Goal: Information Seeking & Learning: Learn about a topic

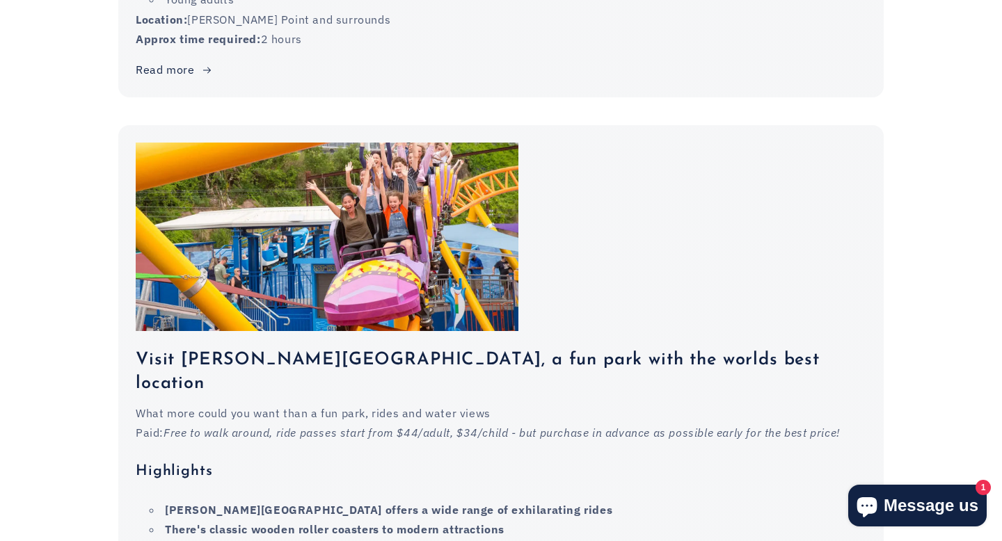
scroll to position [2091, 0]
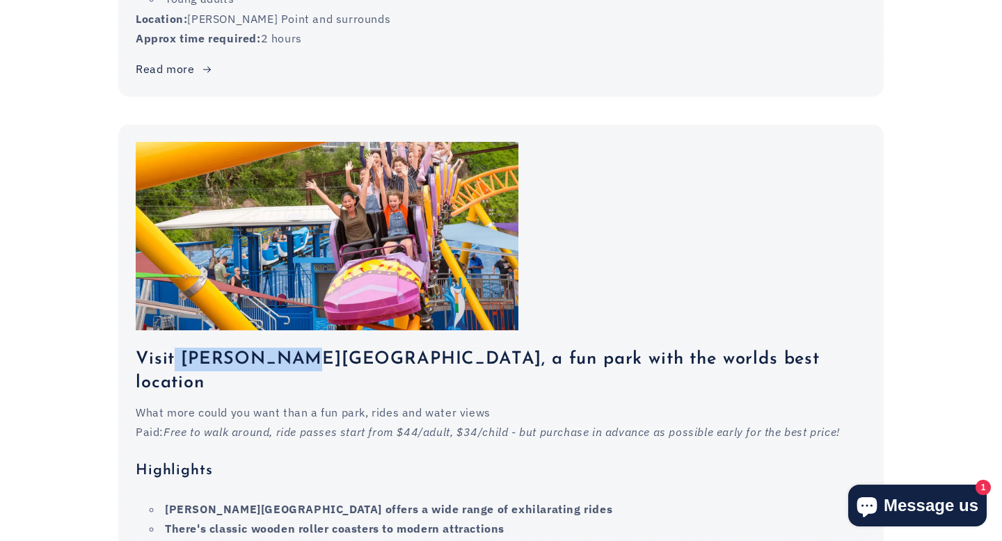
drag, startPoint x: 175, startPoint y: 312, endPoint x: 258, endPoint y: 303, distance: 84.1
click at [264, 348] on h3 "Visit [PERSON_NAME][GEOGRAPHIC_DATA], a fun park with the worlds best location" at bounding box center [501, 371] width 730 height 47
click at [689, 425] on em "Free to walk around, ride passes start from $44/adult, $34/child - but purchase…" at bounding box center [501, 432] width 676 height 14
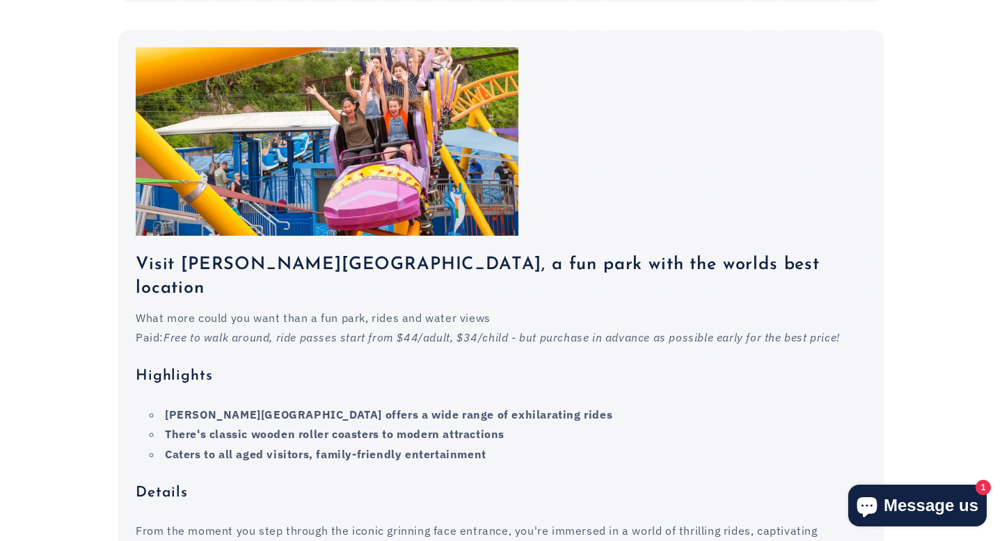
scroll to position [2187, 0]
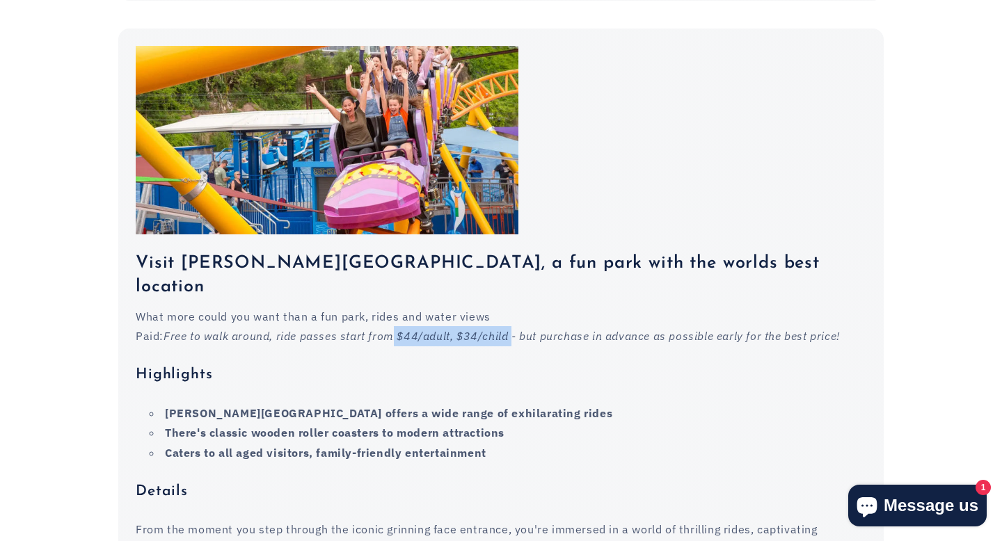
drag, startPoint x: 395, startPoint y: 266, endPoint x: 513, endPoint y: 272, distance: 117.7
click at [513, 329] on em "Free to walk around, ride passes start from $44/adult, $34/child - but purchase…" at bounding box center [501, 336] width 676 height 14
click at [568, 423] on li "There's classic wooden roller coasters to modern attractions" at bounding box center [508, 433] width 717 height 20
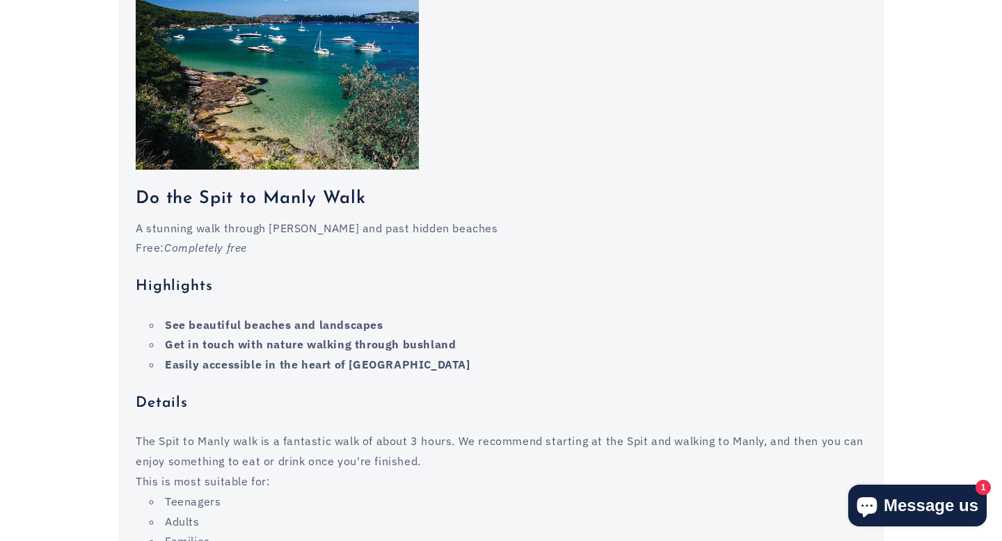
scroll to position [8666, 0]
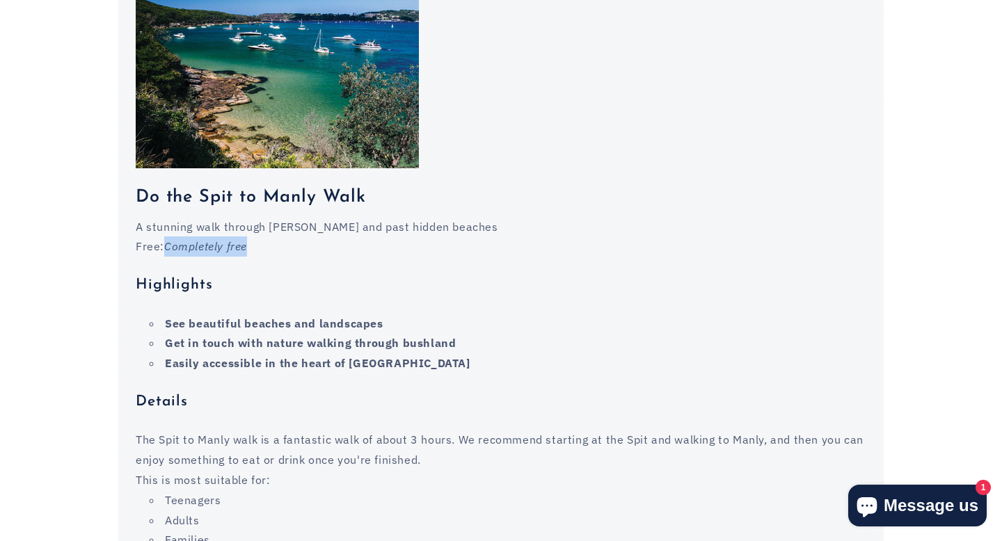
drag, startPoint x: 166, startPoint y: 180, endPoint x: 338, endPoint y: 180, distance: 171.8
click at [338, 237] on p "Free: Completely free" at bounding box center [501, 247] width 730 height 20
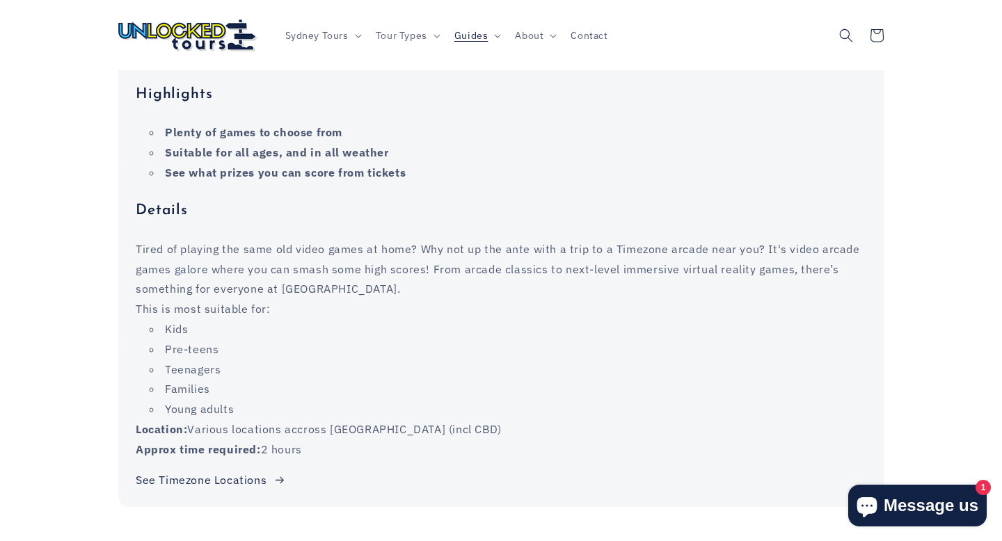
scroll to position [11527, 0]
